Goal: Task Accomplishment & Management: Complete application form

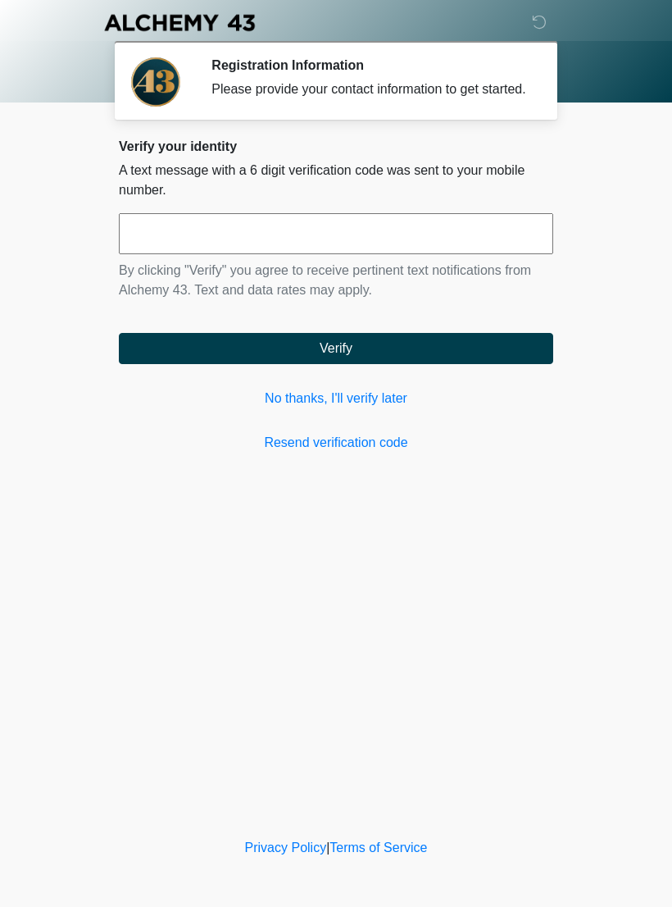
click at [391, 408] on link "No thanks, I'll verify later" at bounding box center [336, 399] width 434 height 20
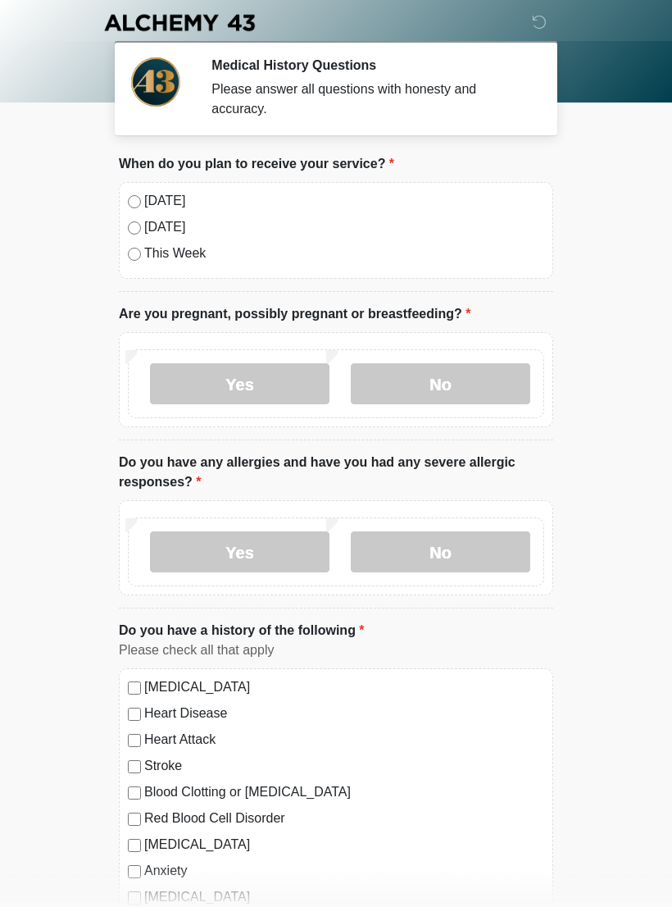
click at [467, 393] on label "No" at bounding box center [441, 383] width 180 height 41
click at [482, 559] on label "No" at bounding box center [441, 551] width 180 height 41
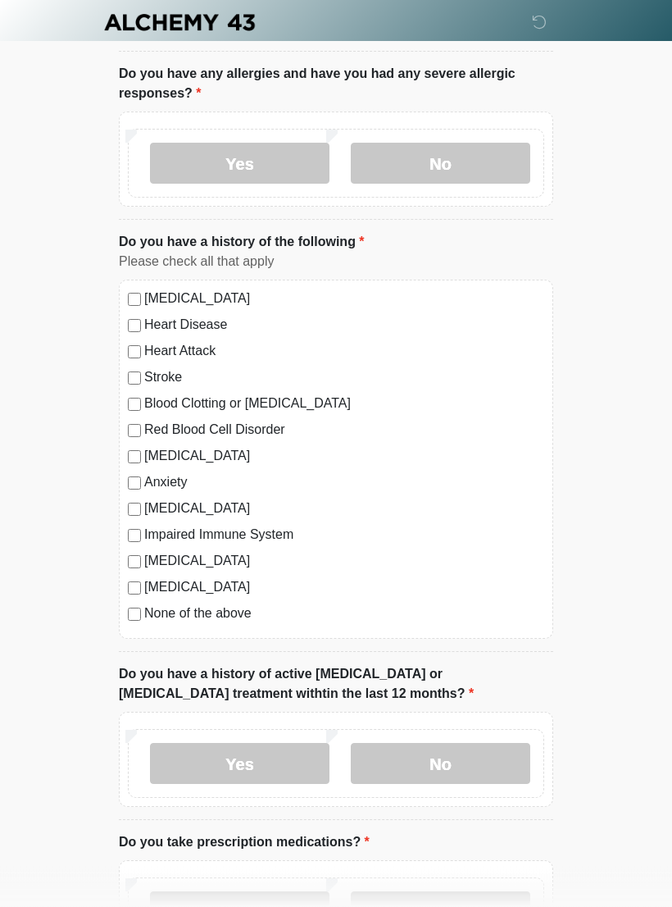
scroll to position [398, 0]
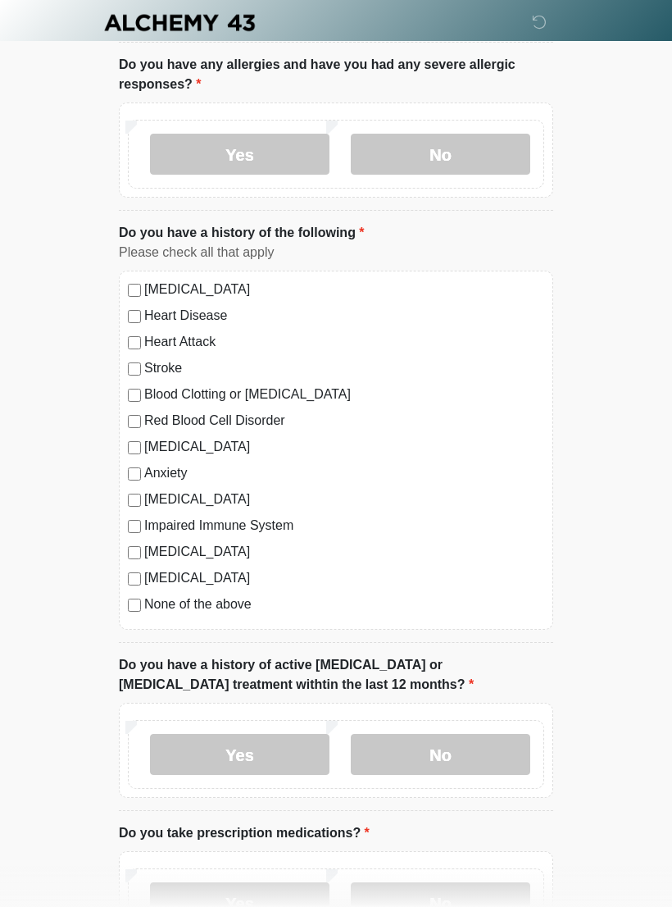
click at [445, 754] on label "No" at bounding box center [441, 754] width 180 height 41
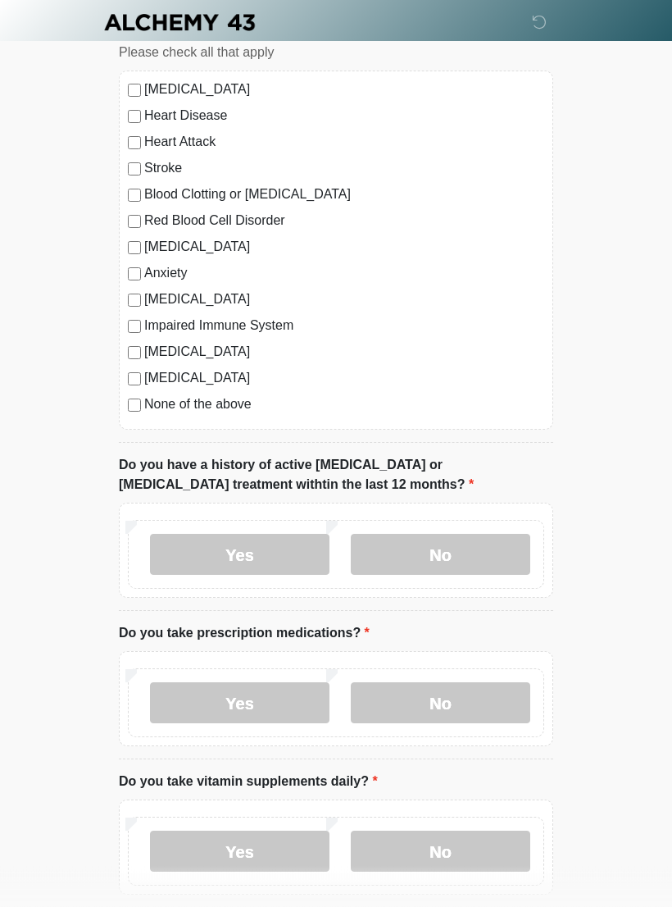
click at [471, 705] on label "No" at bounding box center [441, 703] width 180 height 41
click at [439, 849] on label "No" at bounding box center [441, 850] width 180 height 41
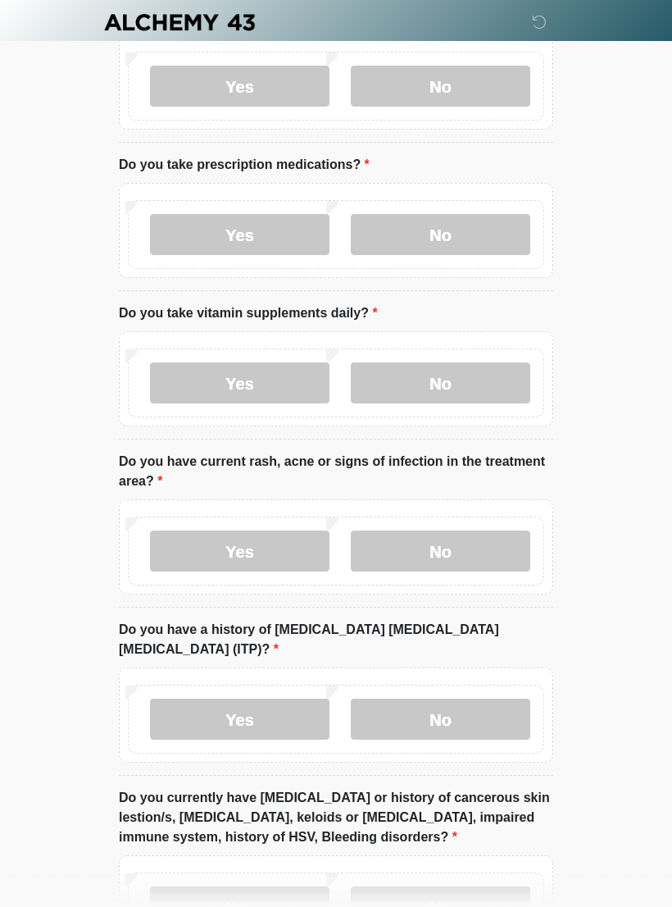
click at [482, 553] on label "No" at bounding box center [441, 551] width 180 height 41
click at [469, 720] on label "No" at bounding box center [441, 718] width 180 height 41
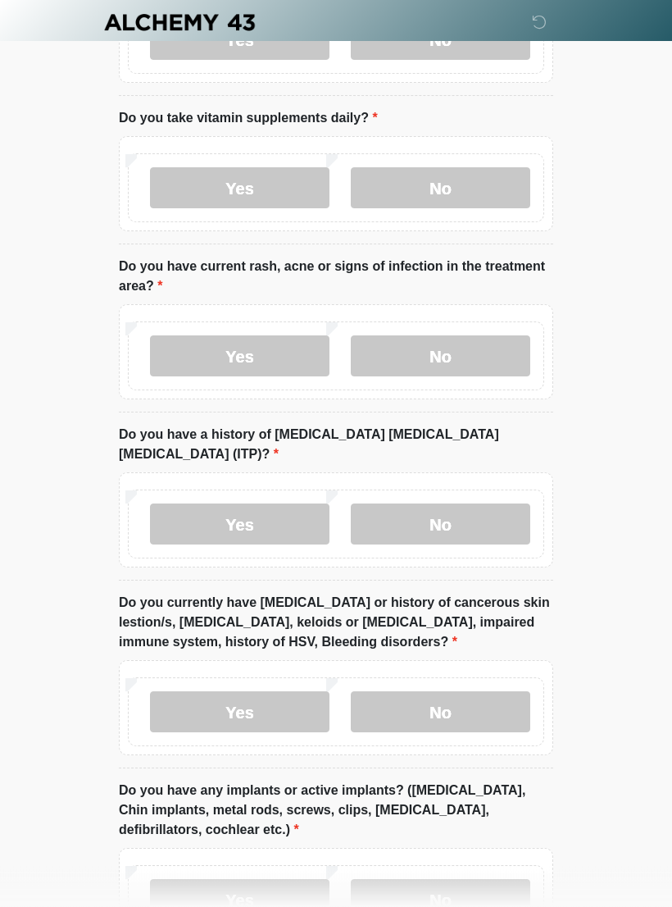
scroll to position [1295, 0]
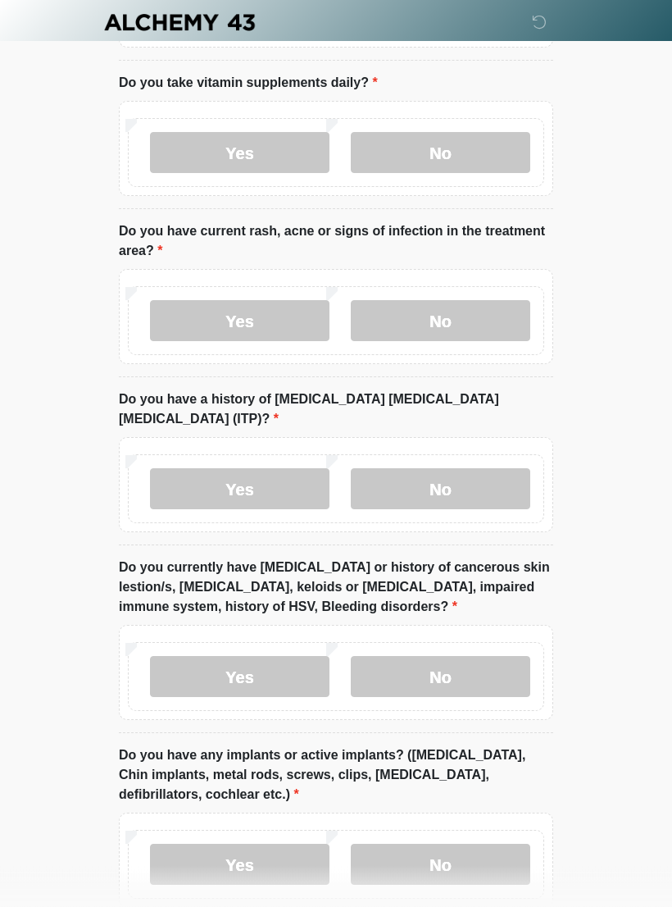
click at [467, 671] on label "No" at bounding box center [441, 677] width 180 height 41
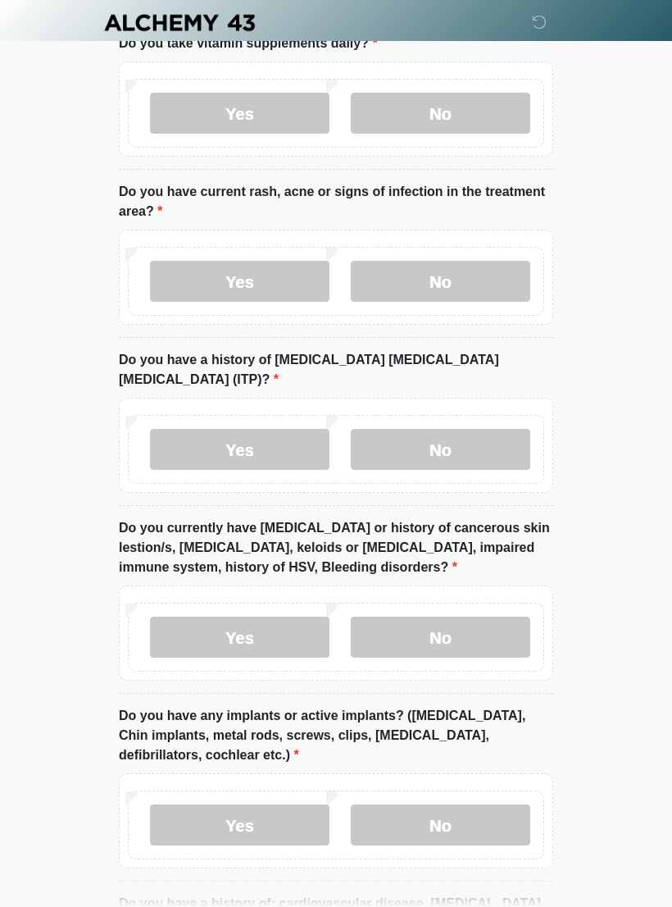
scroll to position [1366, 0]
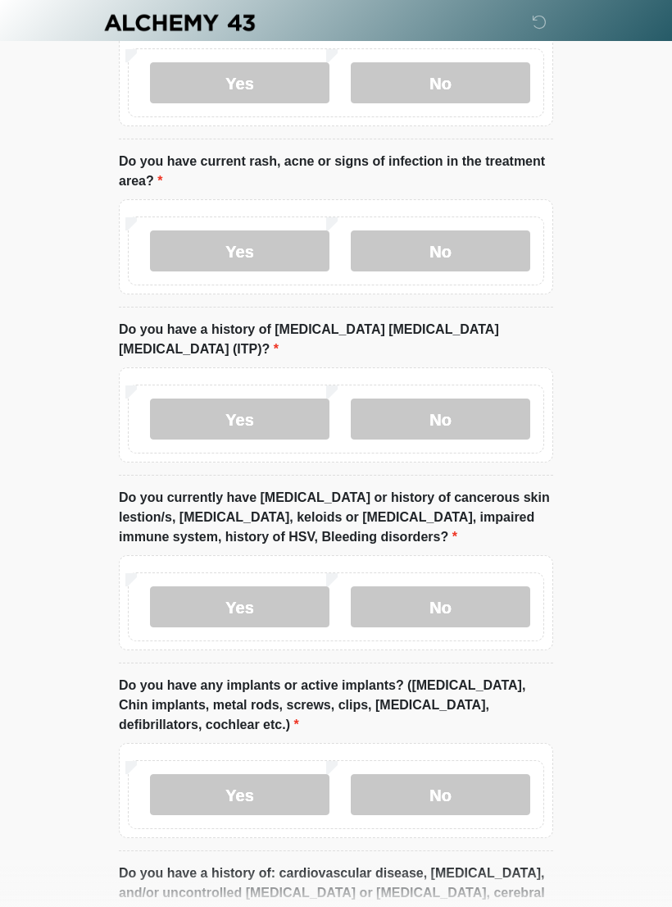
click at [446, 797] on label "No" at bounding box center [441, 794] width 180 height 41
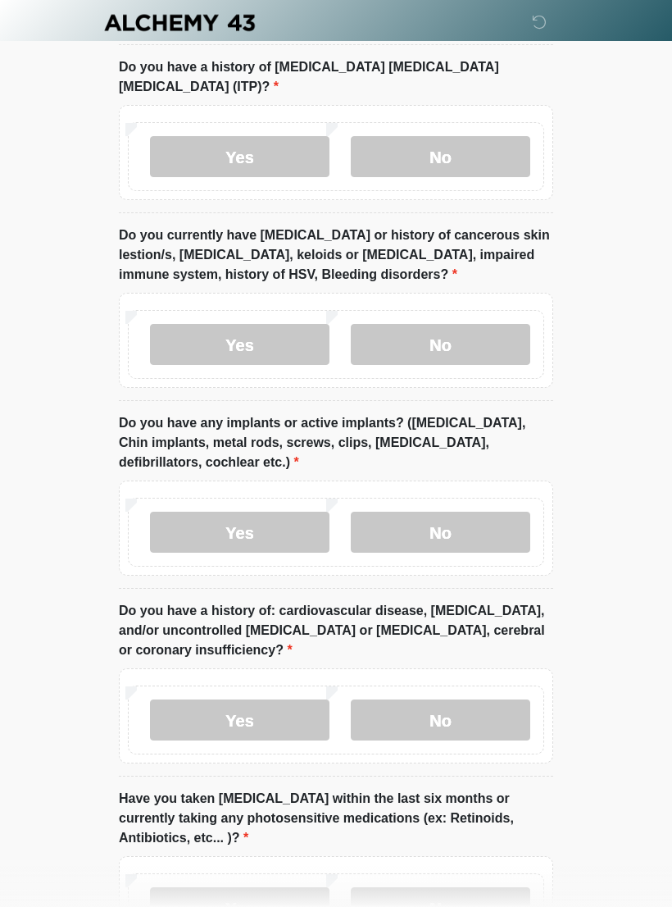
scroll to position [1730, 0]
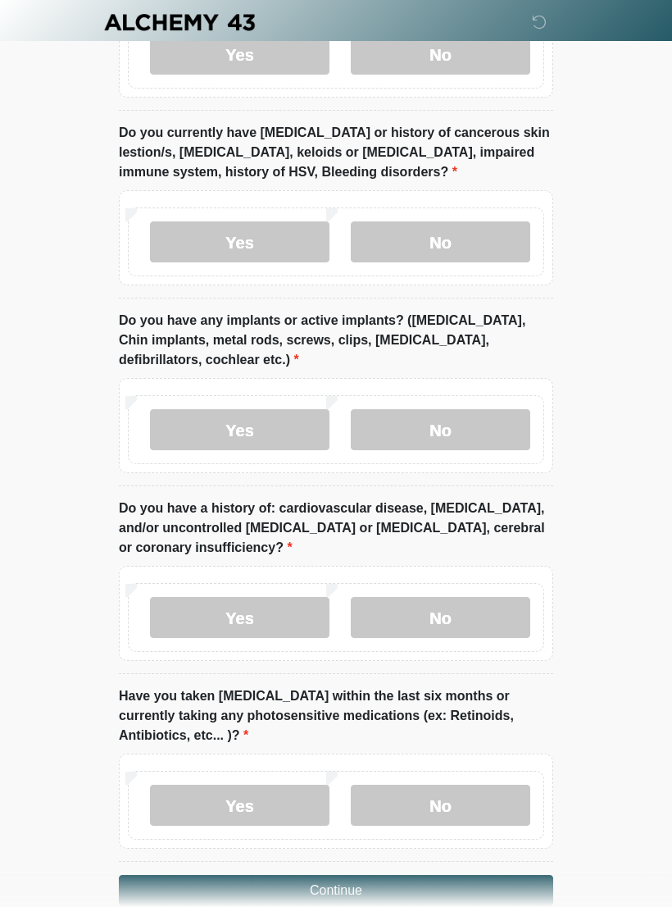
click at [500, 613] on label "No" at bounding box center [441, 618] width 180 height 41
click at [453, 805] on label "No" at bounding box center [441, 805] width 180 height 41
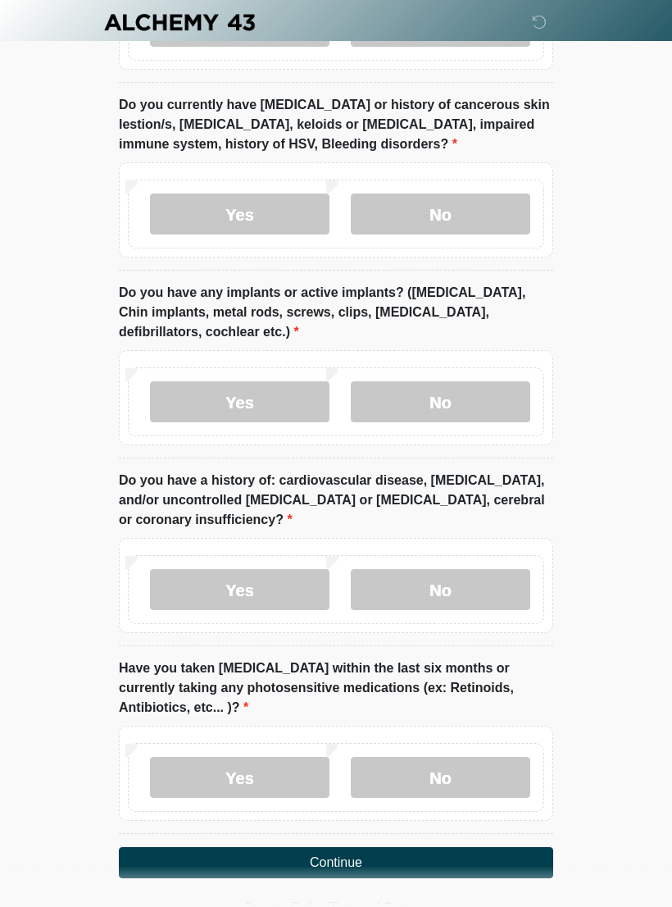
scroll to position [1788, 0]
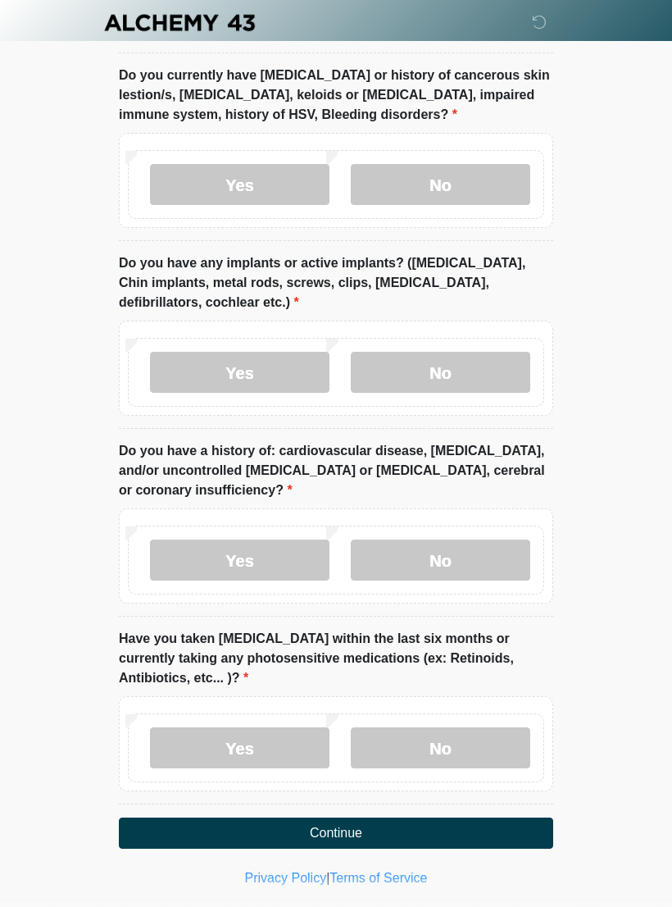
click at [386, 834] on button "Continue" at bounding box center [336, 832] width 434 height 31
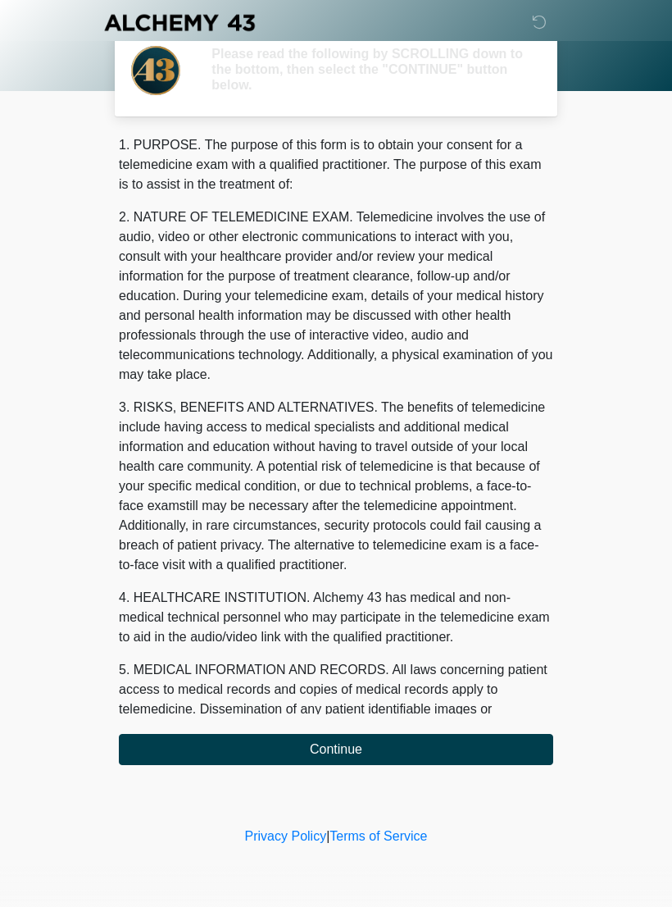
scroll to position [0, 0]
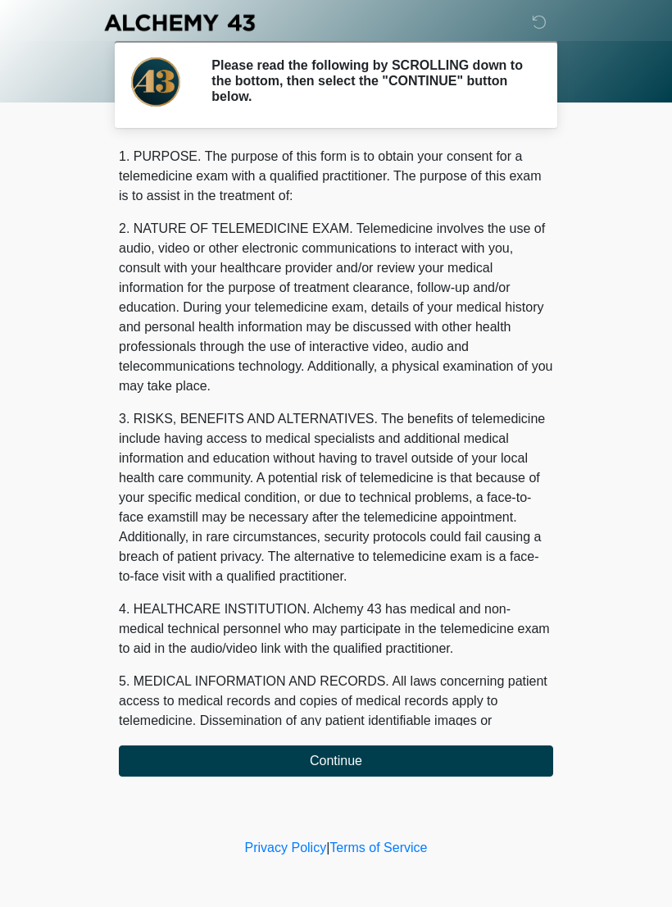
click at [493, 766] on button "Continue" at bounding box center [336, 760] width 434 height 31
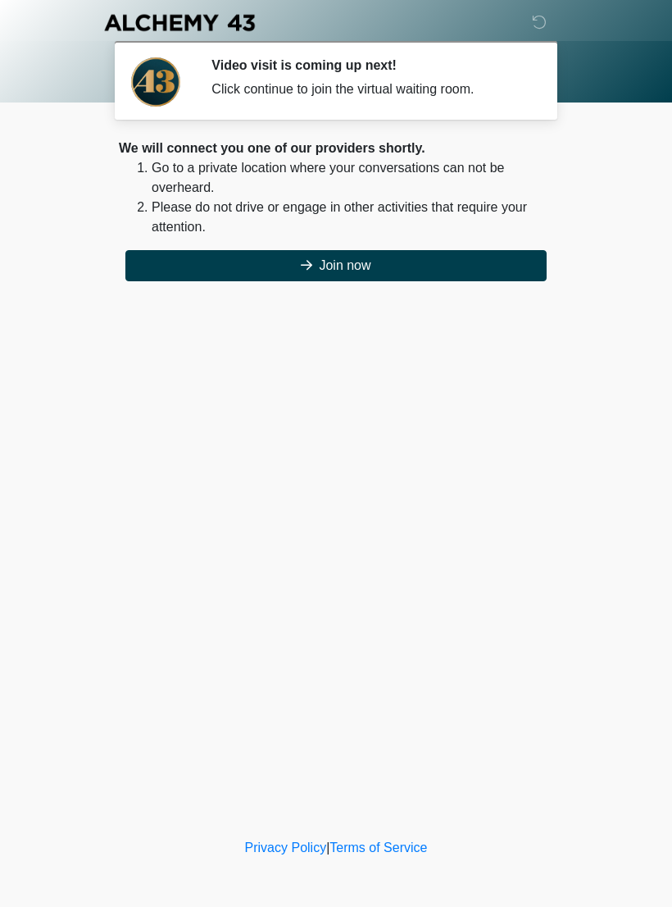
click at [496, 280] on button "Join now" at bounding box center [335, 265] width 421 height 31
